Goal: Check status: Check status

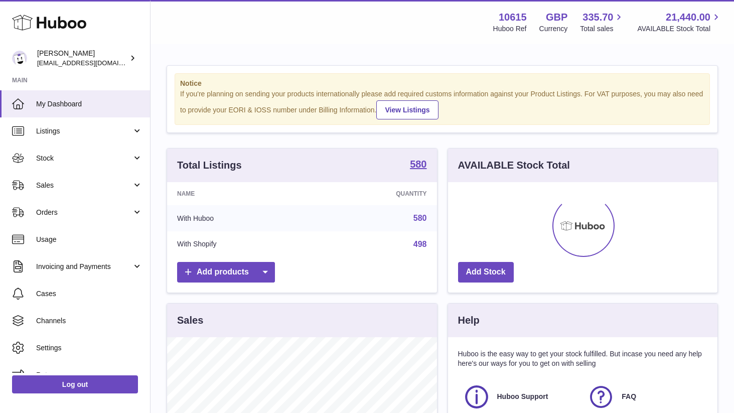
scroll to position [156, 269]
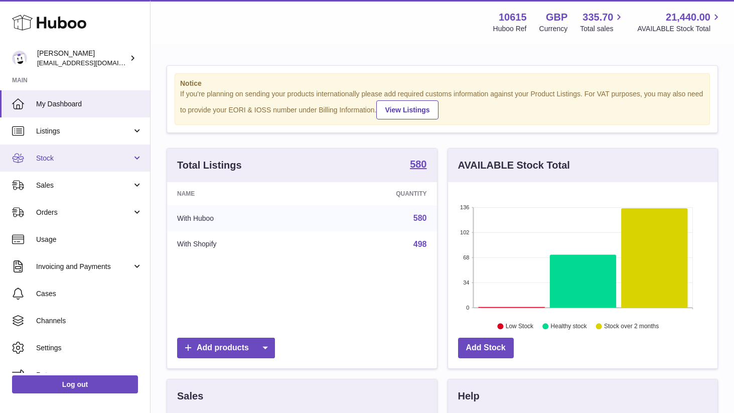
click at [121, 166] on link "Stock" at bounding box center [75, 157] width 150 height 27
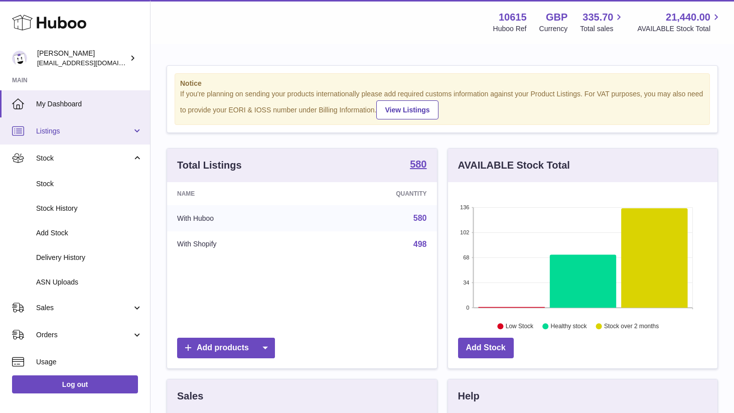
click at [79, 135] on span "Listings" at bounding box center [84, 131] width 96 height 10
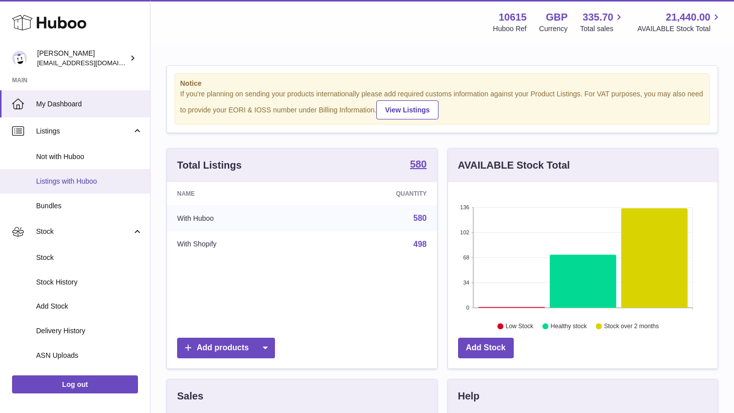
click at [67, 181] on span "Listings with Huboo" at bounding box center [89, 182] width 106 height 10
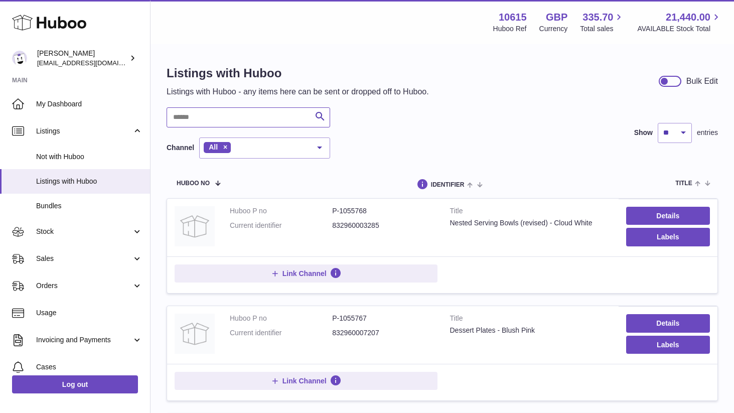
click at [230, 118] on input "text" at bounding box center [247, 117] width 163 height 20
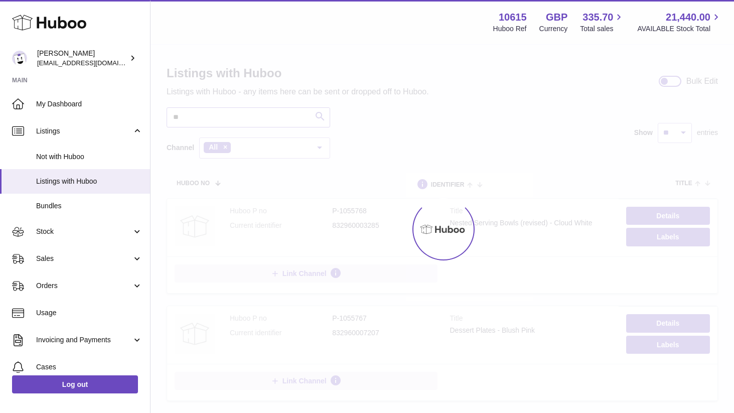
type input "*"
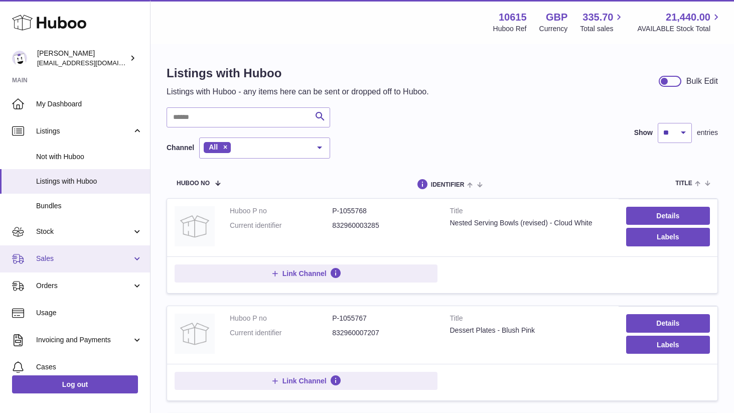
click at [76, 259] on span "Sales" at bounding box center [84, 259] width 96 height 10
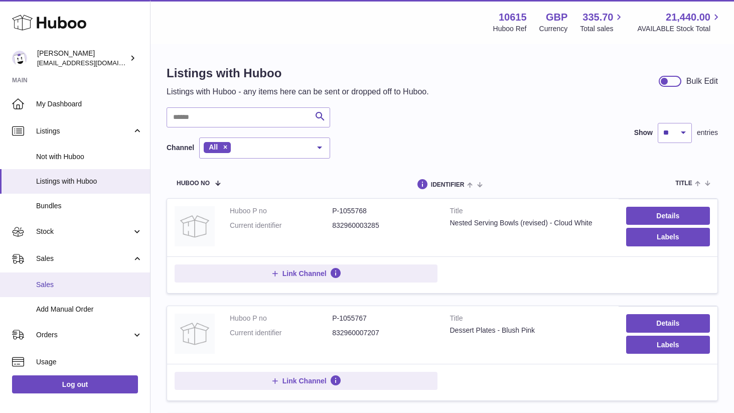
click at [59, 282] on span "Sales" at bounding box center [89, 285] width 106 height 10
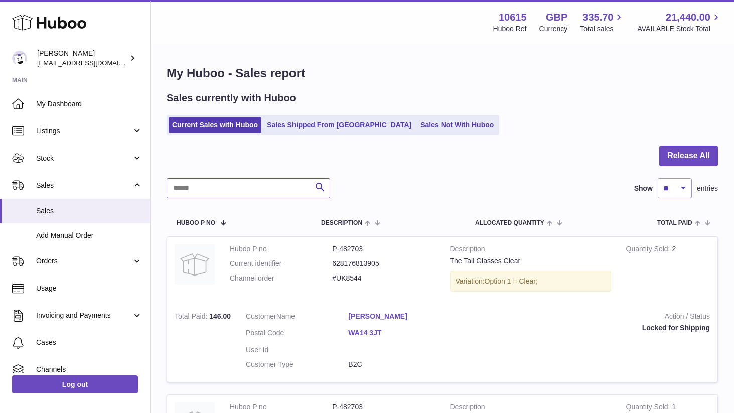
click at [233, 183] on input "text" at bounding box center [247, 188] width 163 height 20
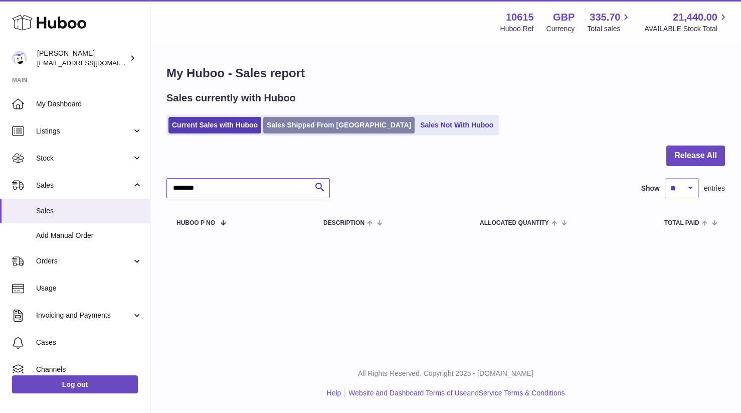
type input "********"
click at [318, 128] on link "Sales Shipped From [GEOGRAPHIC_DATA]" at bounding box center [338, 125] width 151 height 17
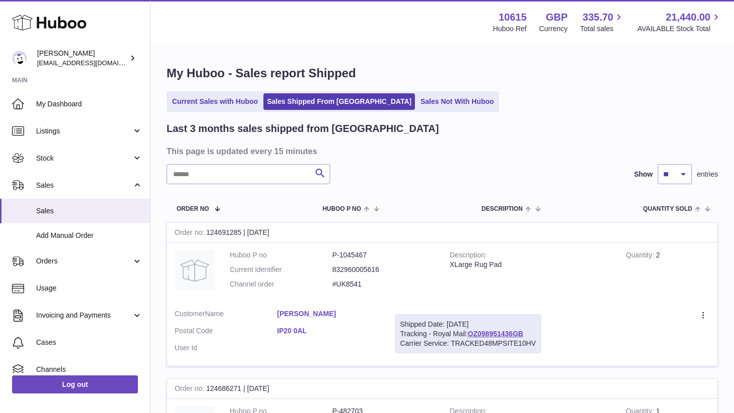
click at [417, 100] on link "Sales Not With Huboo" at bounding box center [457, 101] width 80 height 17
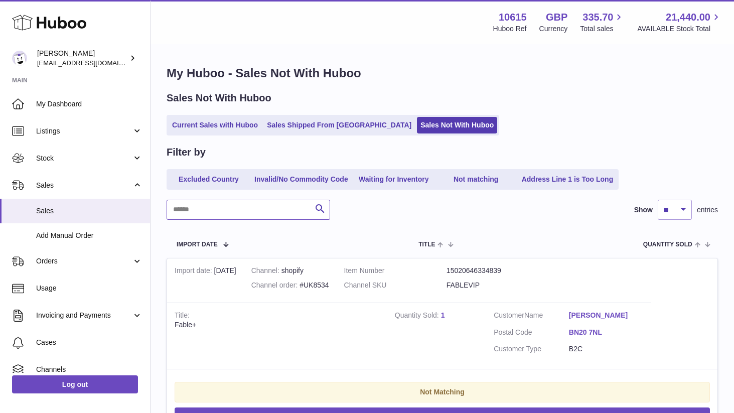
click at [257, 201] on input "text" at bounding box center [247, 210] width 163 height 20
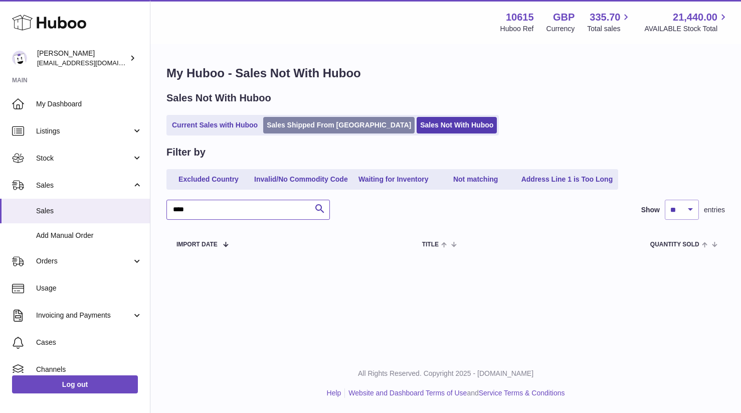
type input "****"
click at [298, 127] on link "Sales Shipped From [GEOGRAPHIC_DATA]" at bounding box center [338, 125] width 151 height 17
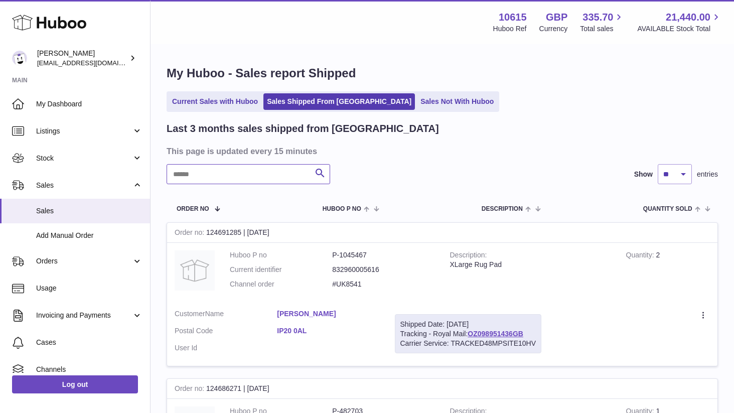
click at [254, 171] on input "text" at bounding box center [247, 174] width 163 height 20
type input "****"
click at [210, 101] on link "Current Sales with Huboo" at bounding box center [214, 101] width 93 height 17
